Goal: Task Accomplishment & Management: Use online tool/utility

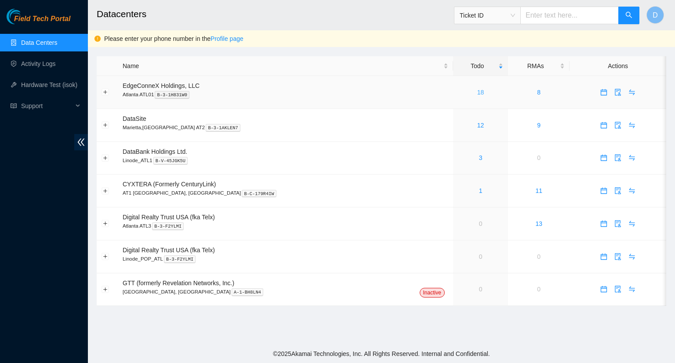
click at [477, 92] on link "18" at bounding box center [480, 92] width 7 height 7
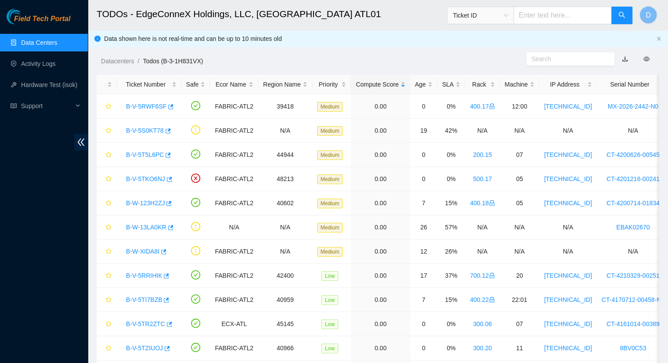
click at [624, 60] on link "button" at bounding box center [625, 58] width 6 height 7
click at [57, 42] on link "Data Centers" at bounding box center [39, 42] width 36 height 7
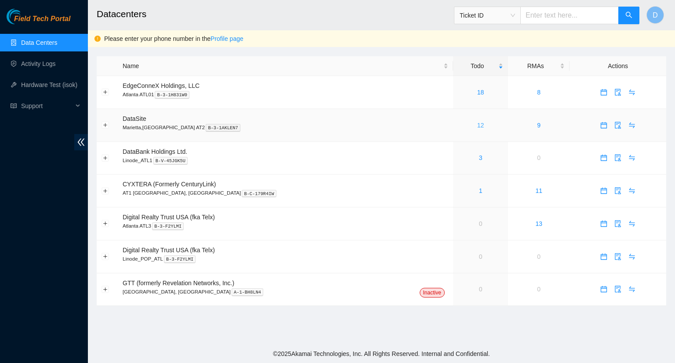
click at [477, 126] on link "12" at bounding box center [480, 125] width 7 height 7
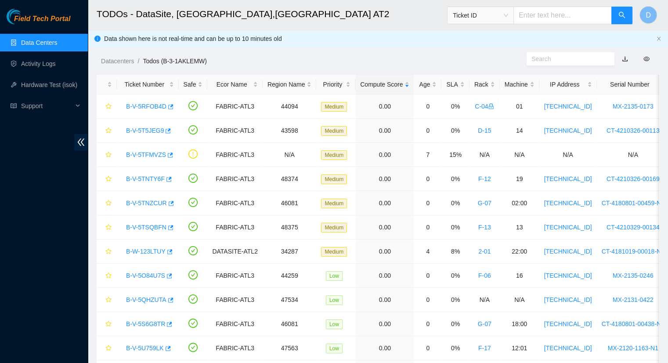
click at [624, 59] on link "button" at bounding box center [625, 58] width 6 height 7
